Goal: Find specific page/section: Find specific page/section

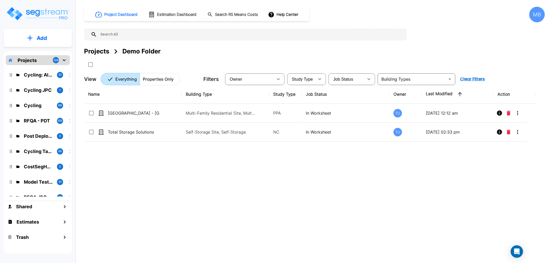
click at [539, 18] on div "MB" at bounding box center [538, 15] width 16 height 16
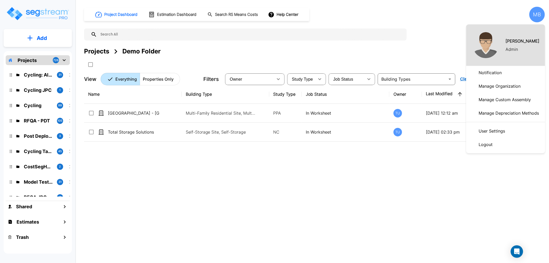
click at [329, 153] on div at bounding box center [274, 131] width 549 height 263
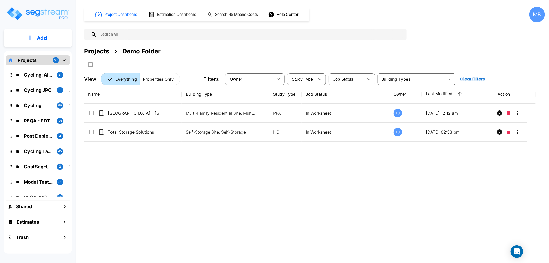
click at [98, 51] on div "Projects" at bounding box center [96, 51] width 25 height 9
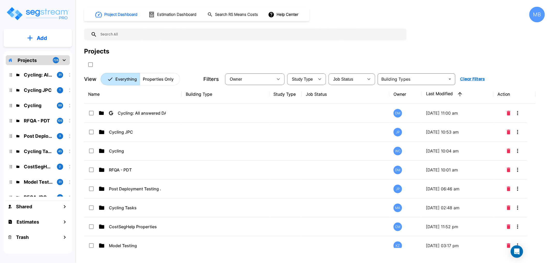
click at [144, 34] on input "text" at bounding box center [250, 34] width 307 height 12
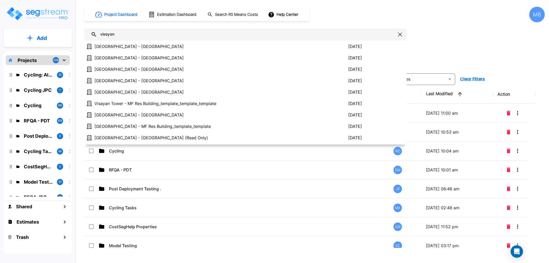
click at [153, 34] on input "visayan" at bounding box center [246, 34] width 299 height 12
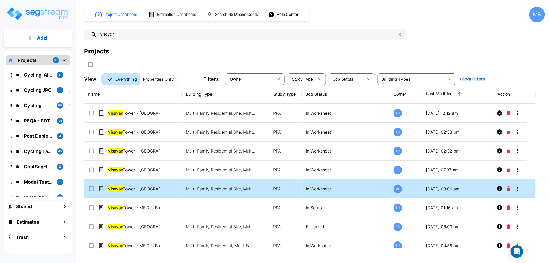
type input "visayan"
click at [150, 187] on span "[GEOGRAPHIC_DATA] - [GEOGRAPHIC_DATA]" at bounding box center [145, 188] width 74 height 6
click at [149, 187] on span "[GEOGRAPHIC_DATA] - [GEOGRAPHIC_DATA]" at bounding box center [145, 188] width 74 height 6
click at [520, 188] on icon "More-Options" at bounding box center [518, 188] width 6 height 6
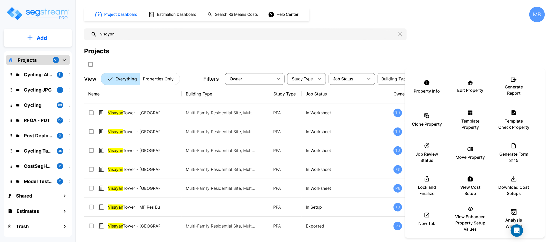
click at [381, 54] on div at bounding box center [274, 121] width 549 height 242
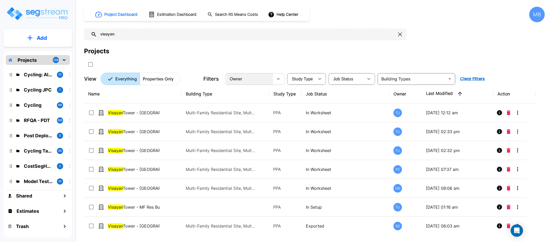
click at [269, 78] on div "Owner" at bounding box center [249, 79] width 47 height 15
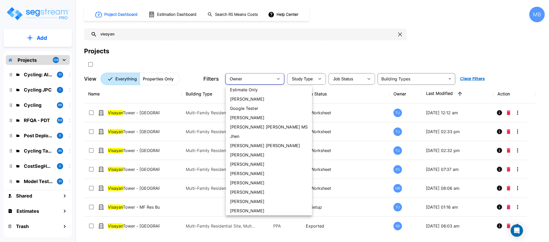
scroll to position [163, 0]
click at [253, 198] on li "[PERSON_NAME]" at bounding box center [269, 200] width 86 height 9
click at [259, 201] on li "[PERSON_NAME]" at bounding box center [269, 200] width 86 height 9
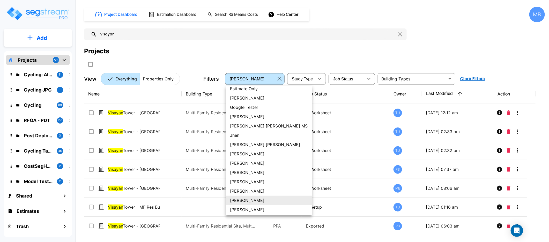
type input "233"
click at [243, 199] on li "[PERSON_NAME]" at bounding box center [269, 200] width 86 height 9
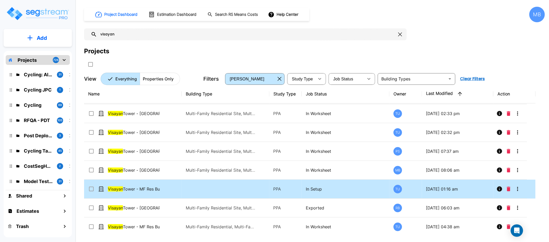
scroll to position [0, 0]
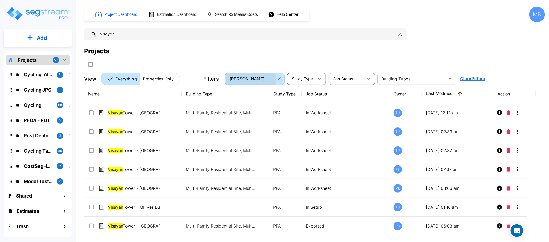
click at [265, 81] on div "[PERSON_NAME]" at bounding box center [250, 79] width 49 height 15
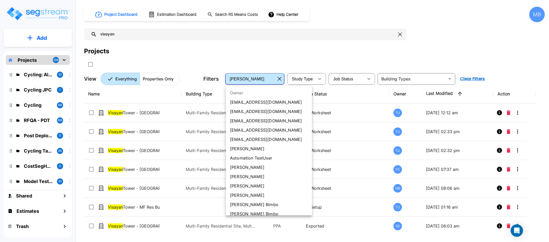
scroll to position [212, 0]
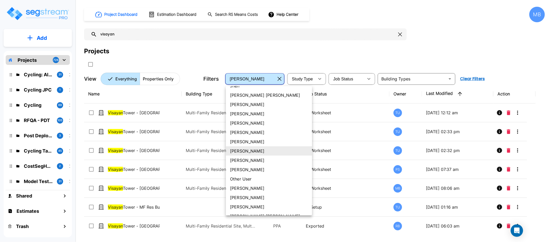
click at [259, 151] on li "[PERSON_NAME]" at bounding box center [269, 151] width 86 height 9
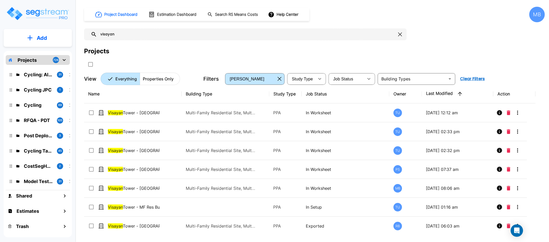
drag, startPoint x: 401, startPoint y: 35, endPoint x: 396, endPoint y: 33, distance: 5.3
click at [401, 35] on icon "button" at bounding box center [401, 35] width 4 height 4
click at [362, 36] on input "visayan" at bounding box center [246, 34] width 299 height 12
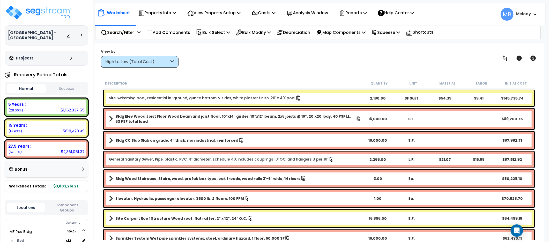
click at [534, 16] on span at bounding box center [534, 14] width 6 height 6
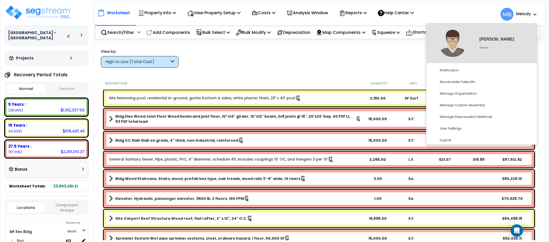
click at [365, 53] on div "View by: High to Low (Total Cost) High to Low (Total Cost)" at bounding box center [319, 58] width 440 height 19
